Goal: Register for event/course

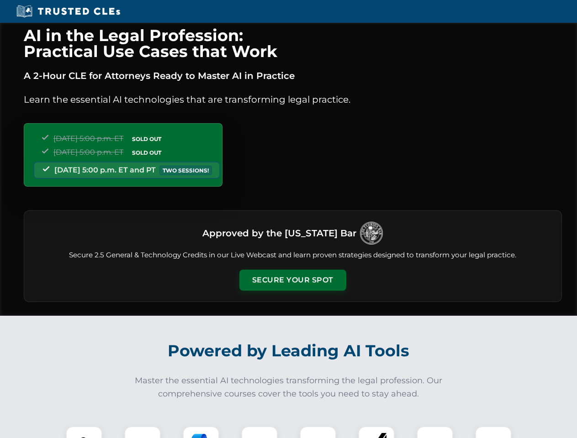
click at [292, 280] on button "Secure Your Spot" at bounding box center [292, 280] width 107 height 21
click at [84, 432] on img at bounding box center [84, 445] width 26 height 26
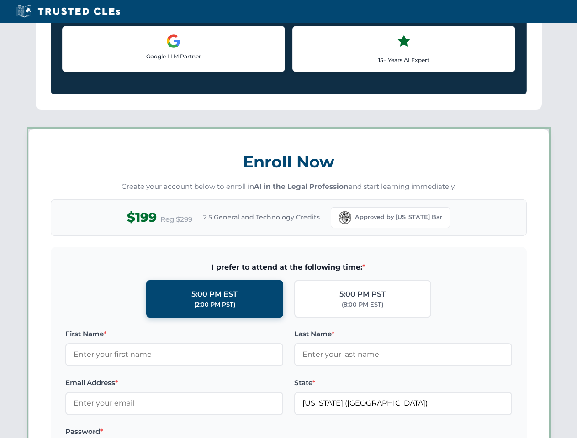
click at [201, 432] on label "Password *" at bounding box center [174, 432] width 218 height 11
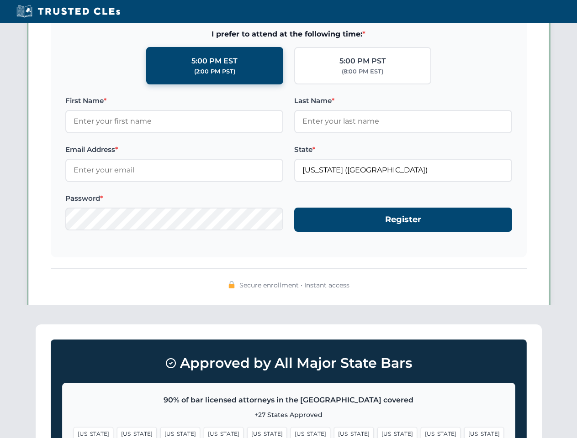
click at [421, 432] on span "[US_STATE]" at bounding box center [441, 433] width 40 height 13
